Goal: Obtain resource: Download file/media

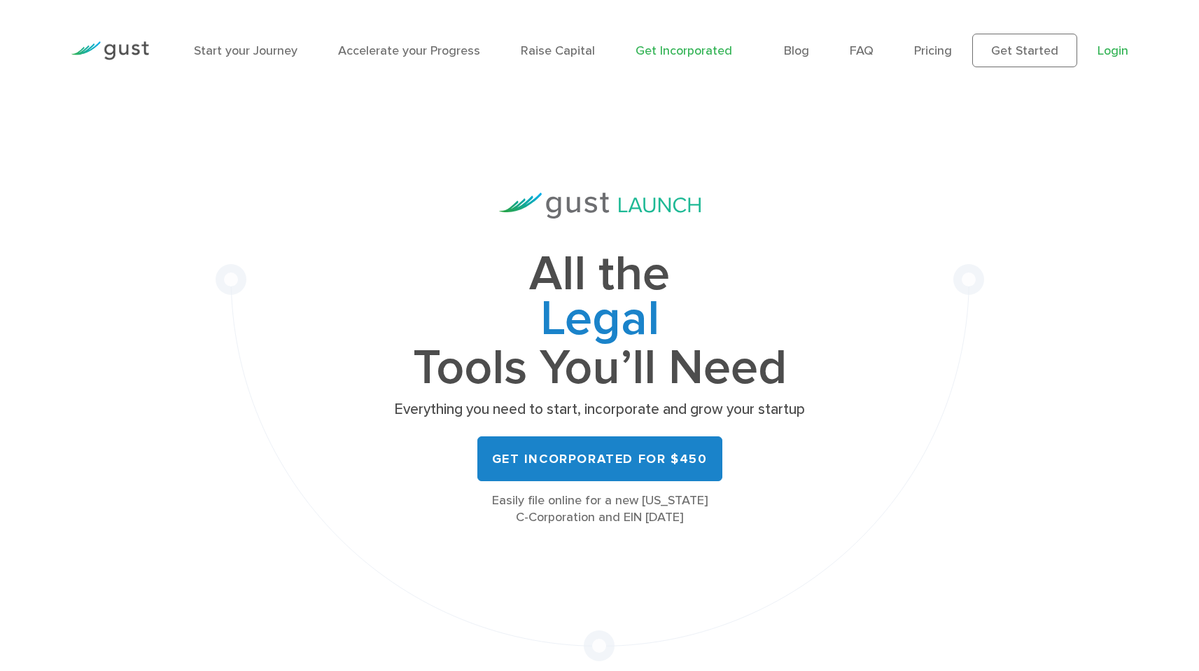
click at [1105, 52] on link "Login" at bounding box center [1113, 50] width 31 height 15
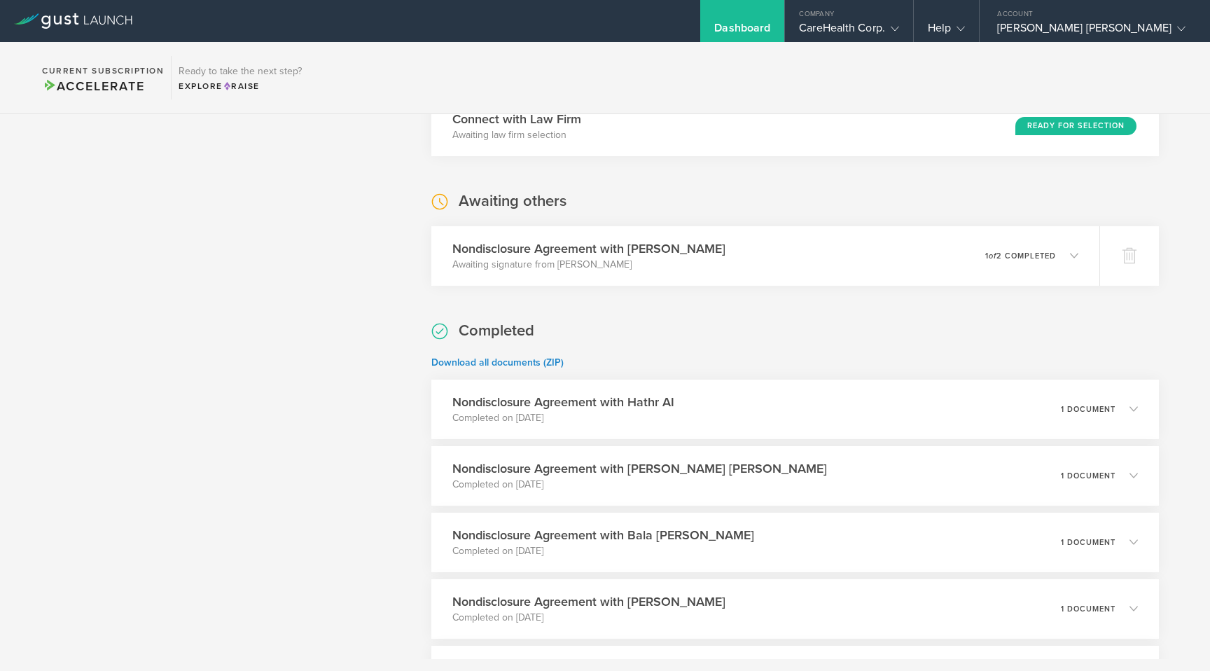
scroll to position [946, 0]
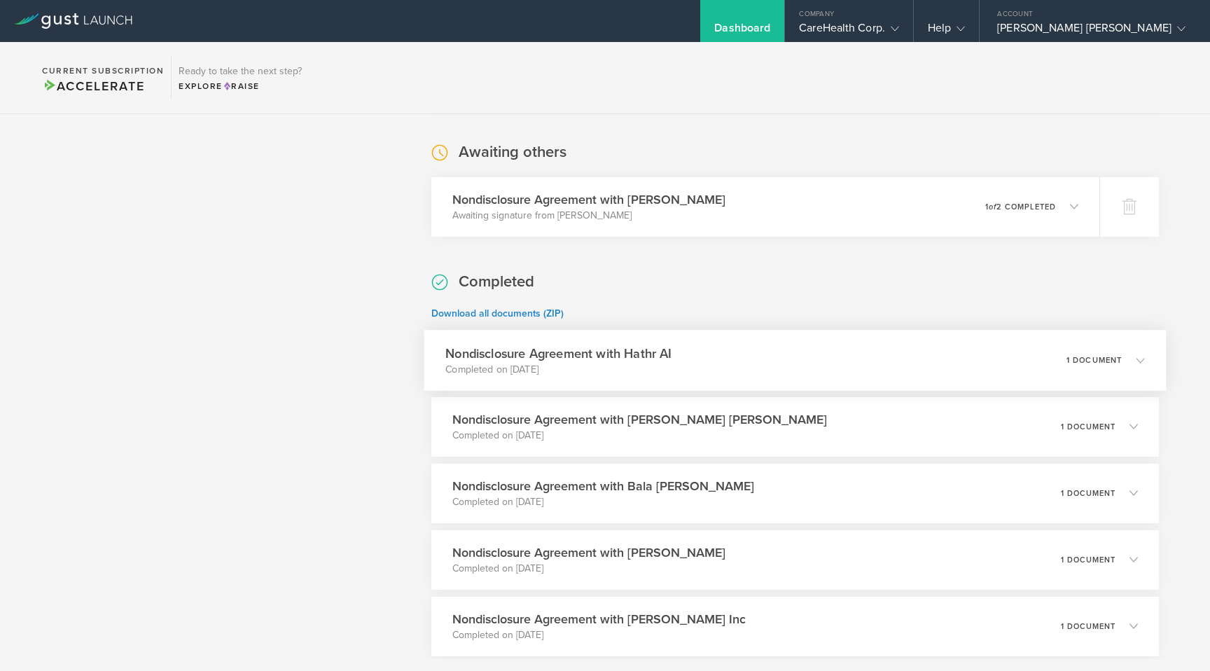
click at [1136, 361] on icon at bounding box center [1140, 360] width 8 height 8
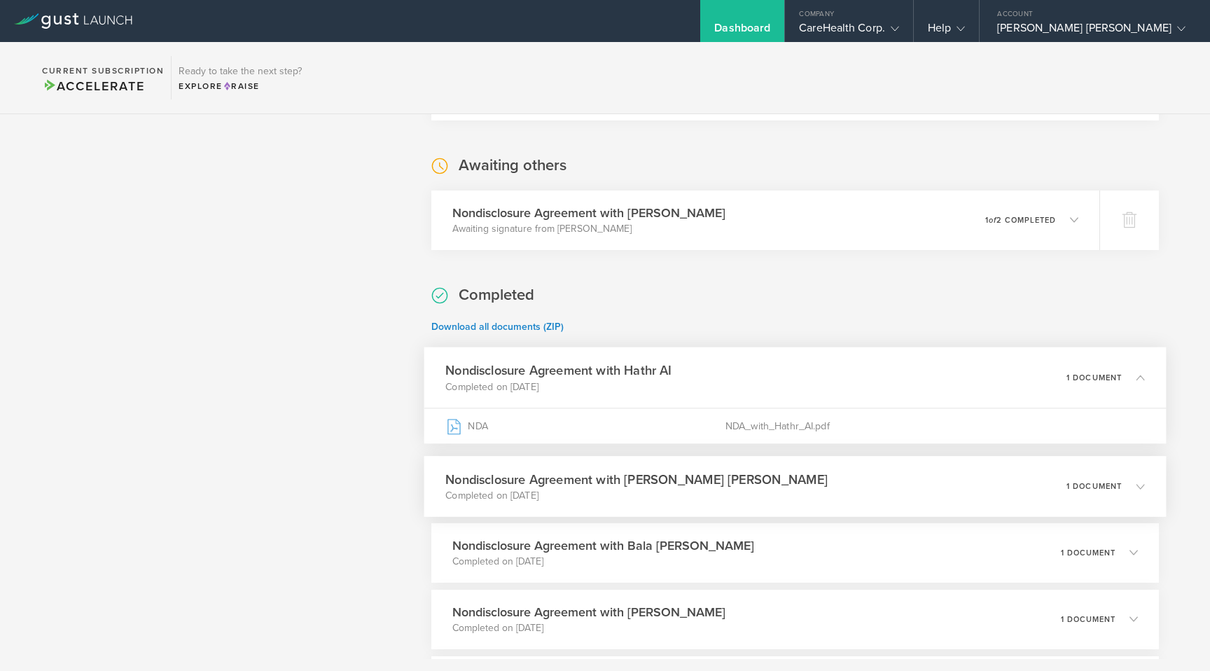
scroll to position [927, 0]
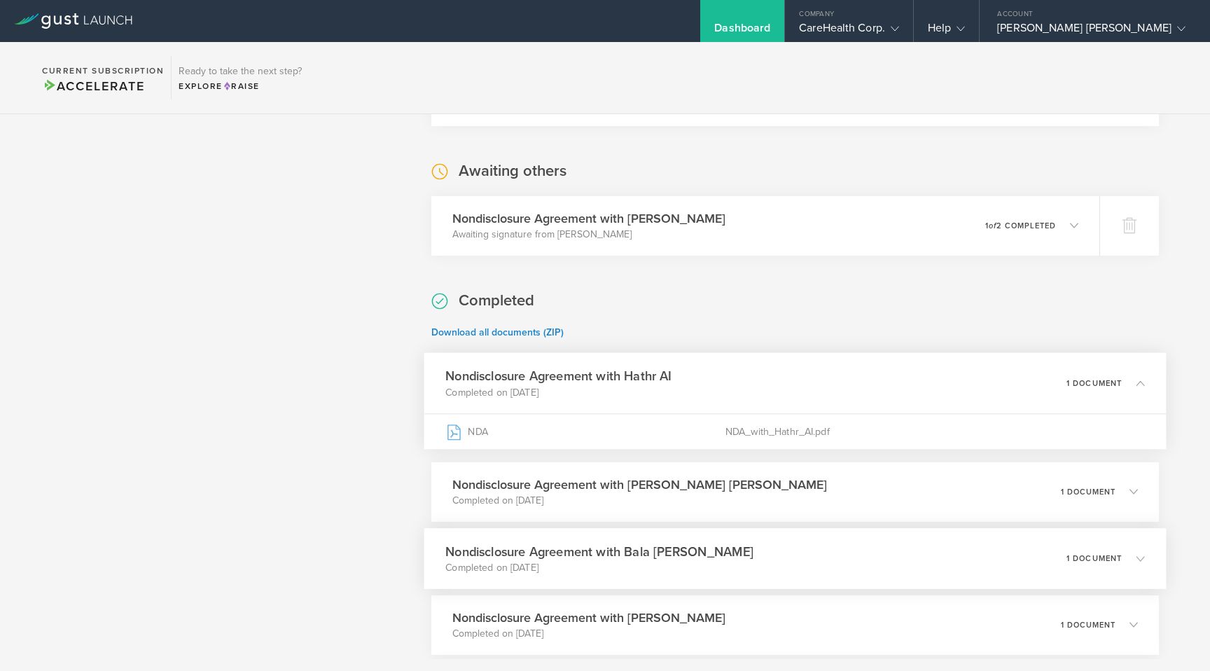
click at [1136, 557] on polyline at bounding box center [1140, 558] width 8 height 4
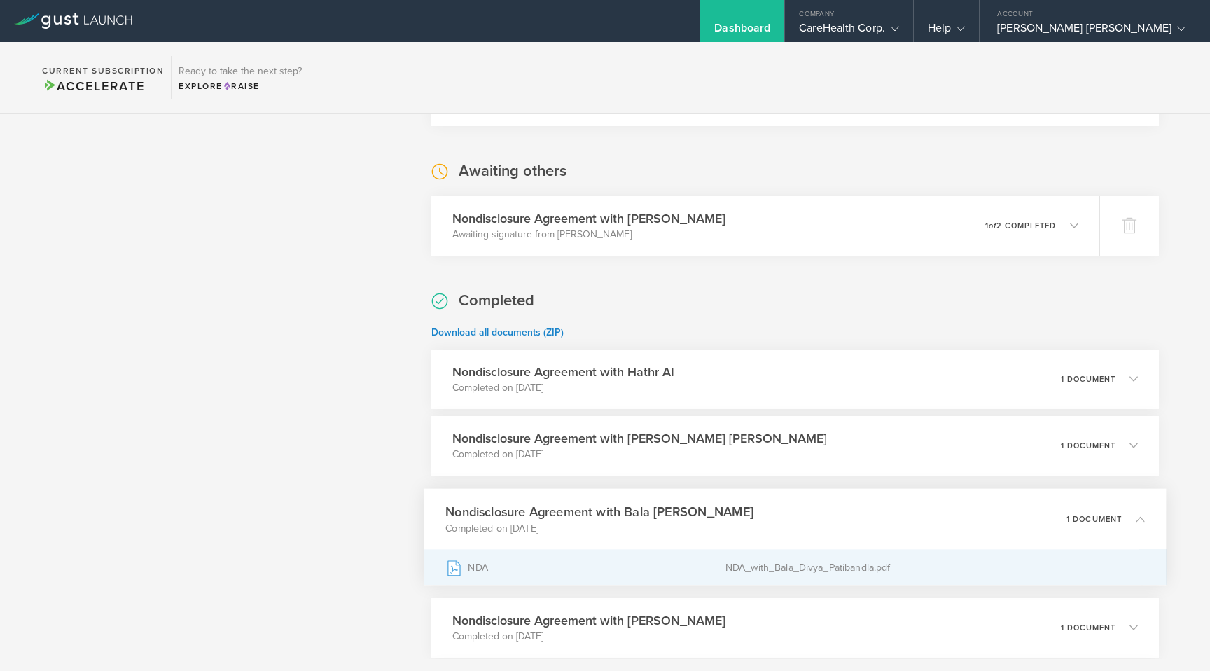
click at [497, 561] on div "NDA" at bounding box center [585, 567] width 280 height 35
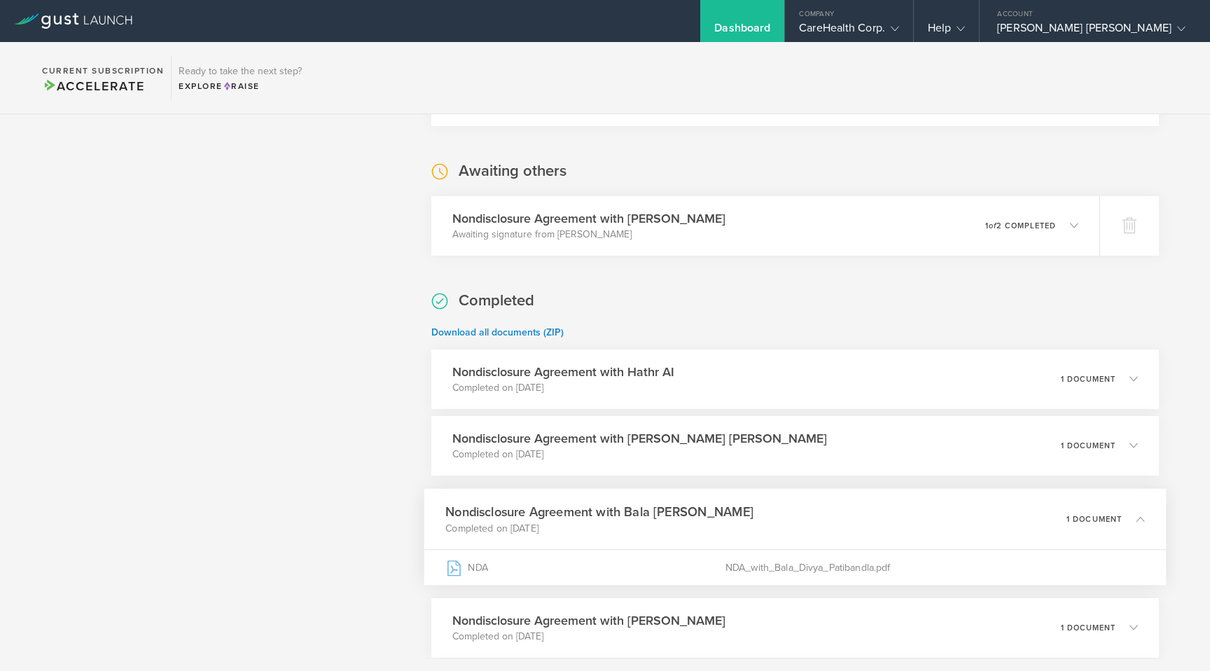
scroll to position [1458, 0]
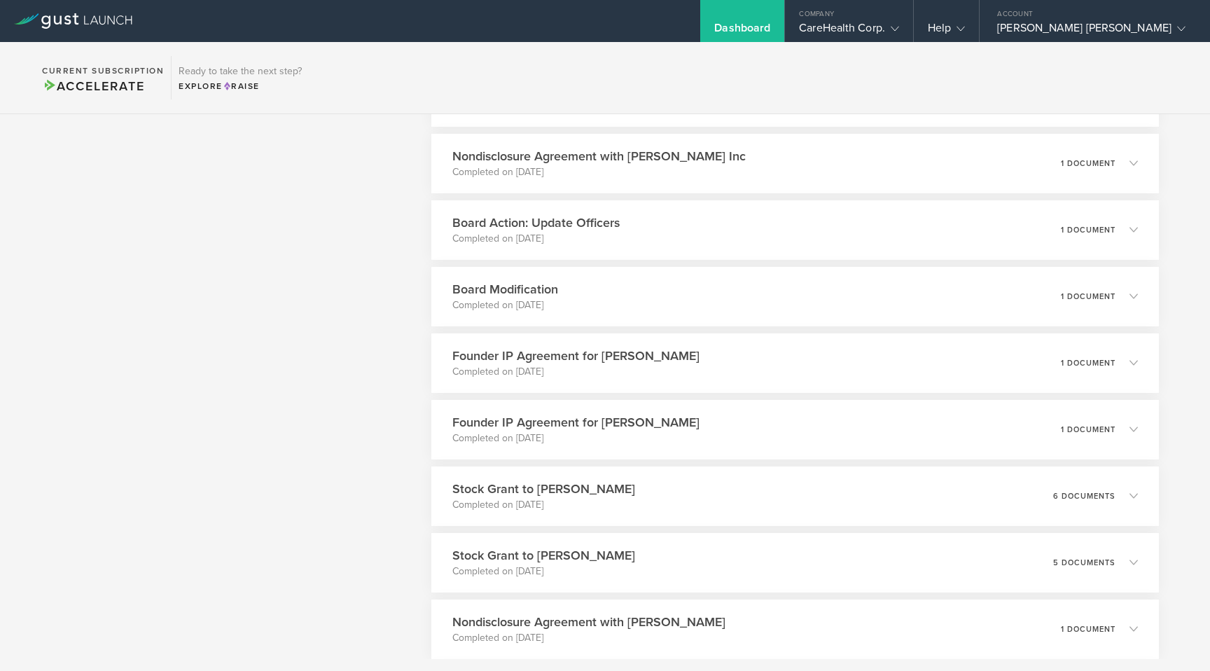
click at [1181, 115] on div "What's next? Compliance Team Fundraising Staying compliant saves you from hassl…" at bounding box center [605, 499] width 1210 height 3687
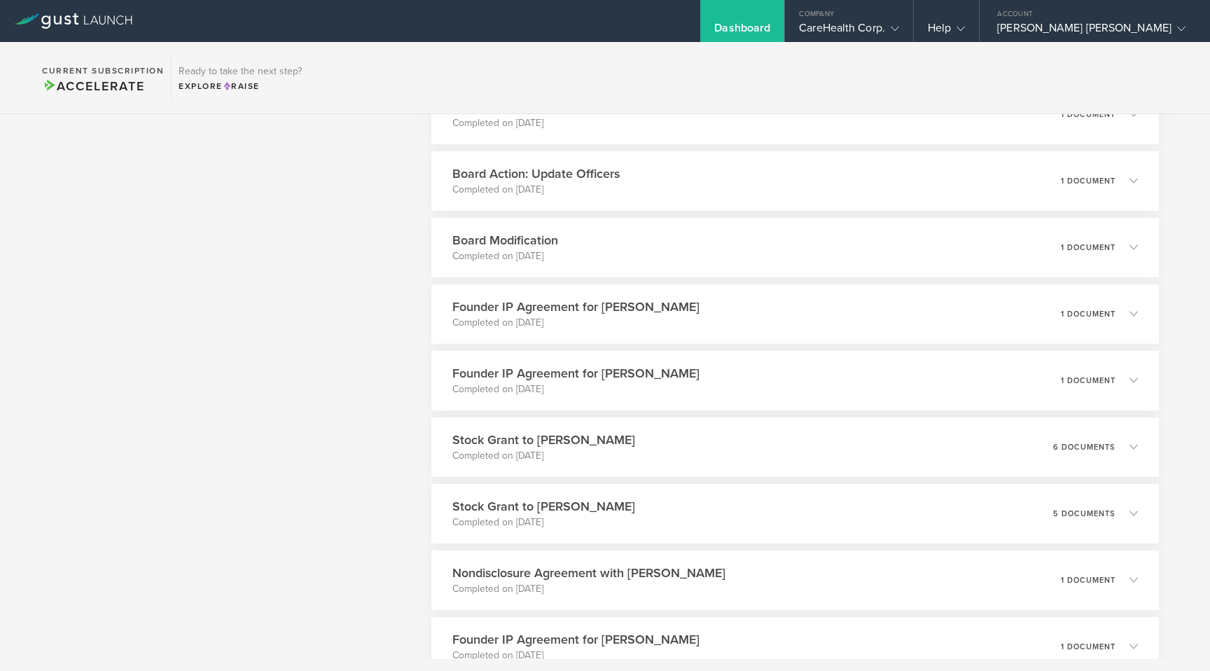
click at [257, 230] on div "What's next? Compliance Team Fundraising Staying compliant saves you from hassl…" at bounding box center [225, 475] width 348 height 3603
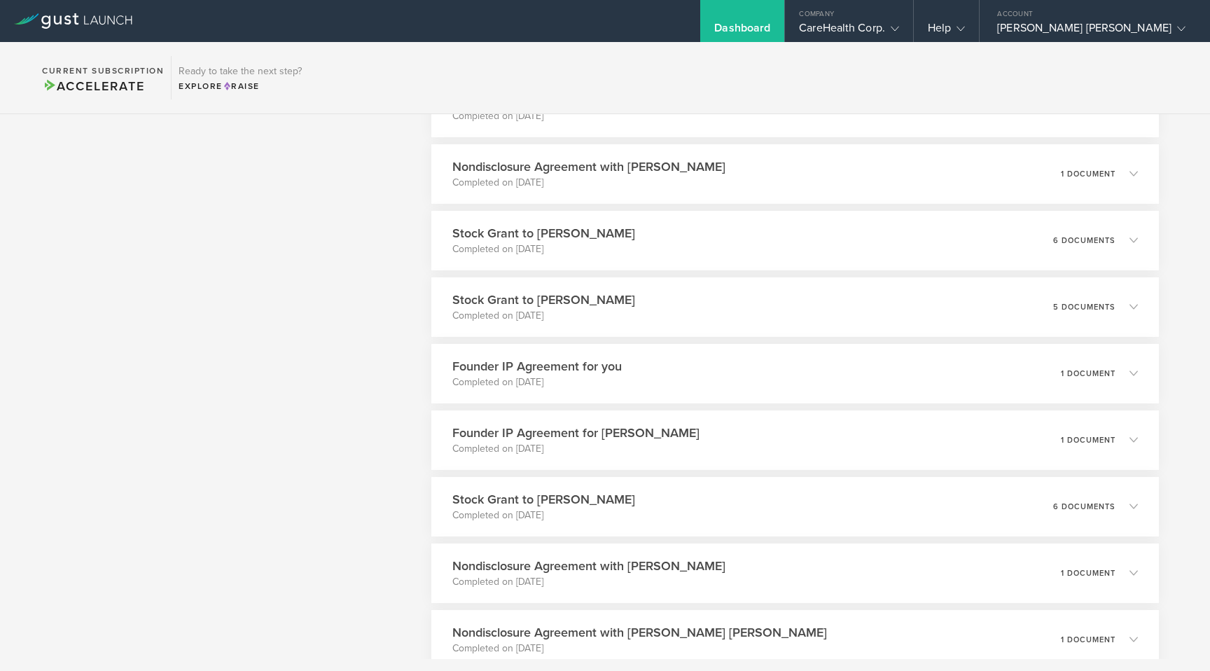
scroll to position [2430, 0]
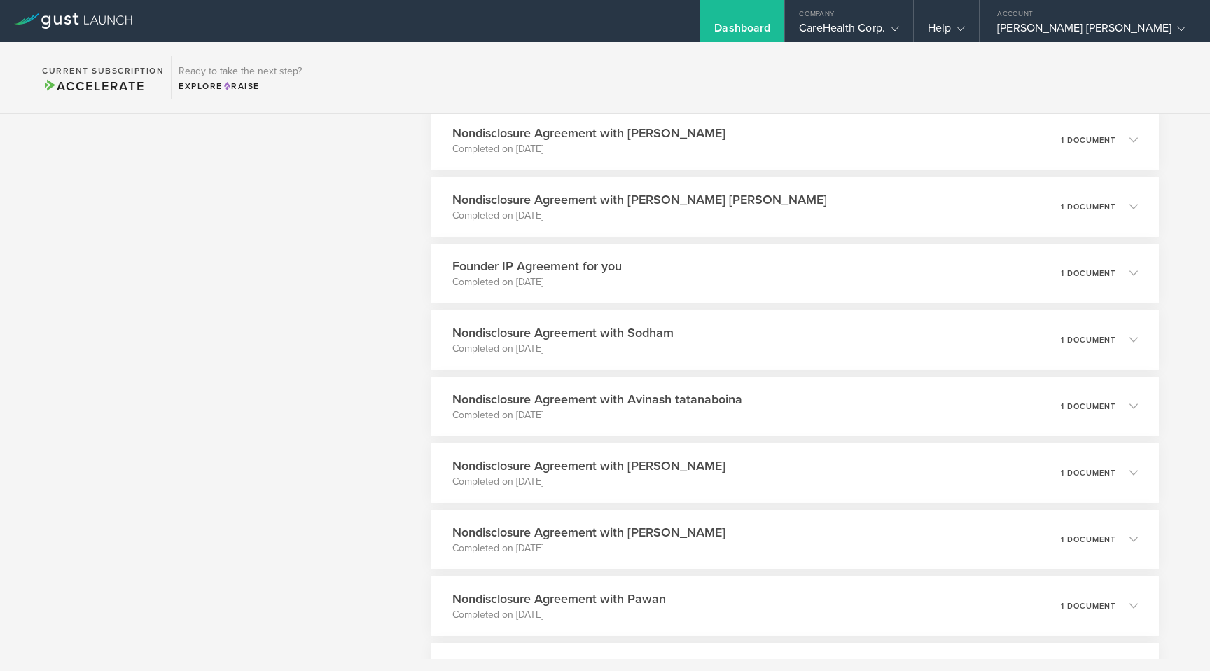
click at [1189, 87] on section "Current Subscription Accelerate Ready to take the next step? Explore Raise" at bounding box center [605, 78] width 1210 height 72
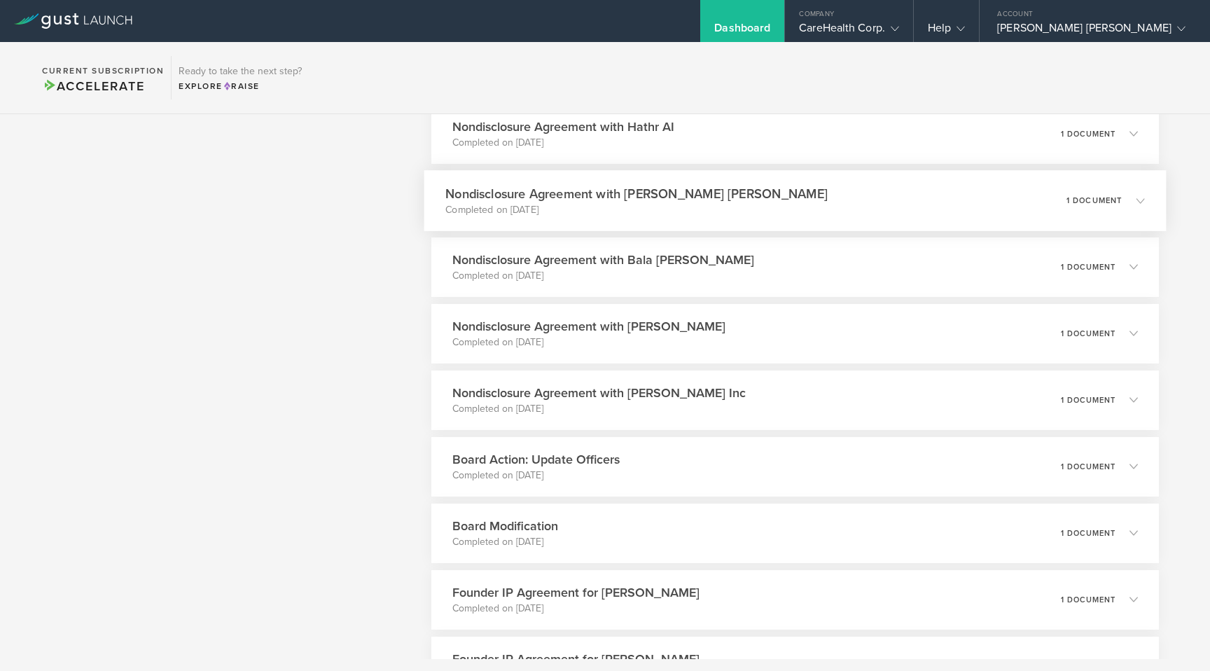
scroll to position [1171, 0]
click at [1136, 337] on icon at bounding box center [1140, 334] width 8 height 8
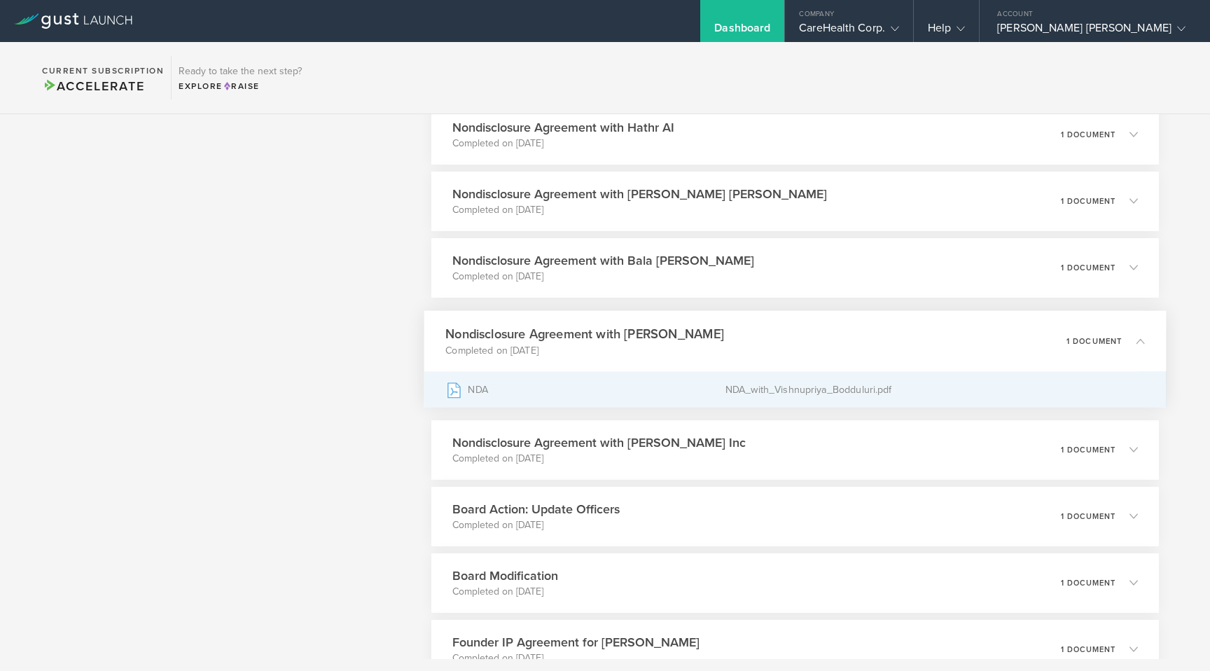
click at [474, 387] on div "NDA" at bounding box center [585, 389] width 280 height 35
